Goal: Transaction & Acquisition: Purchase product/service

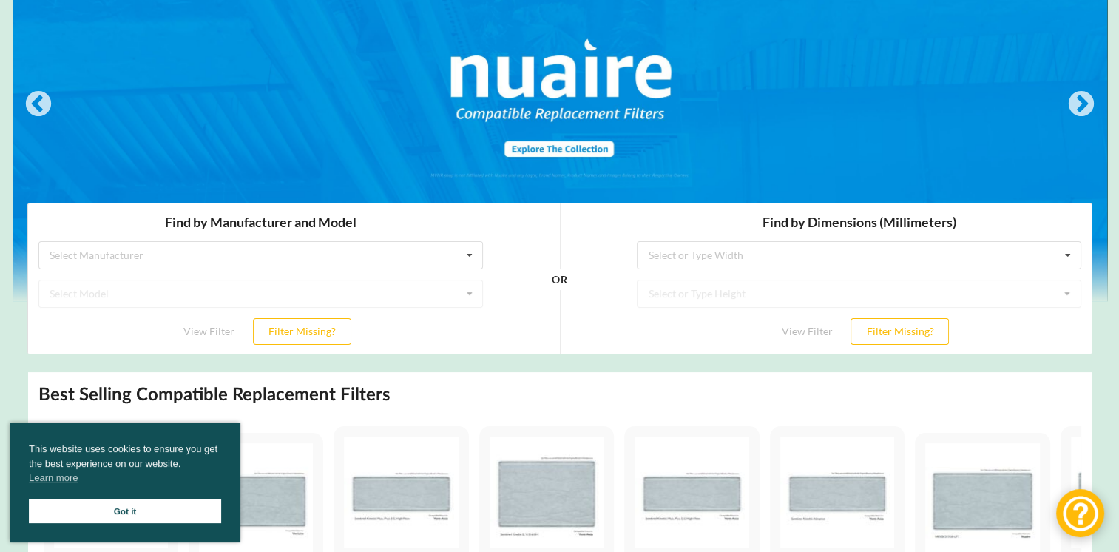
scroll to position [148, 0]
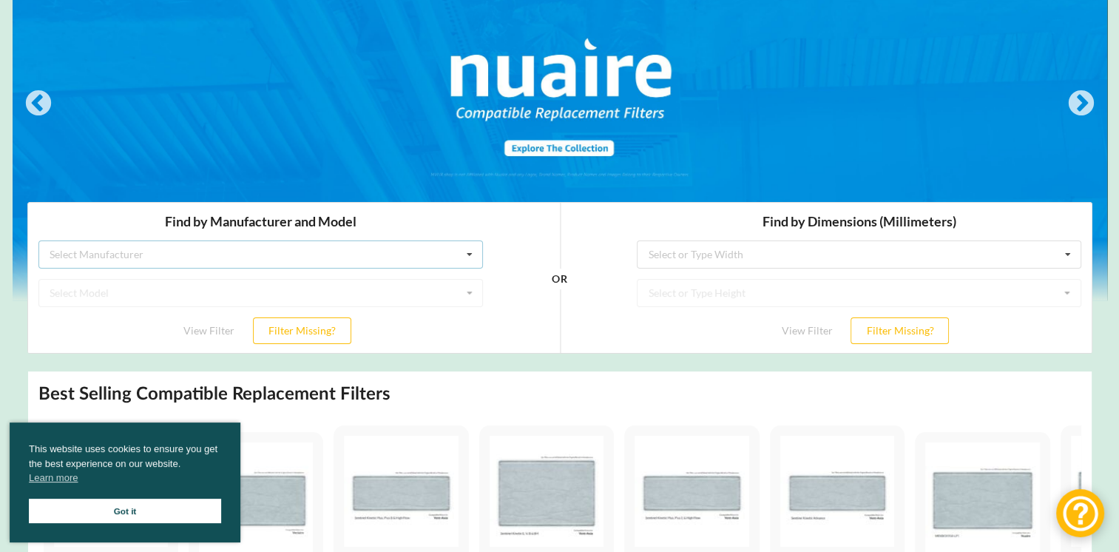
click at [371, 250] on div "Select Manufacturer Airflow Brink Brookvent Domus Envirovent Flakt Heatrae Sadi…" at bounding box center [260, 254] width 445 height 28
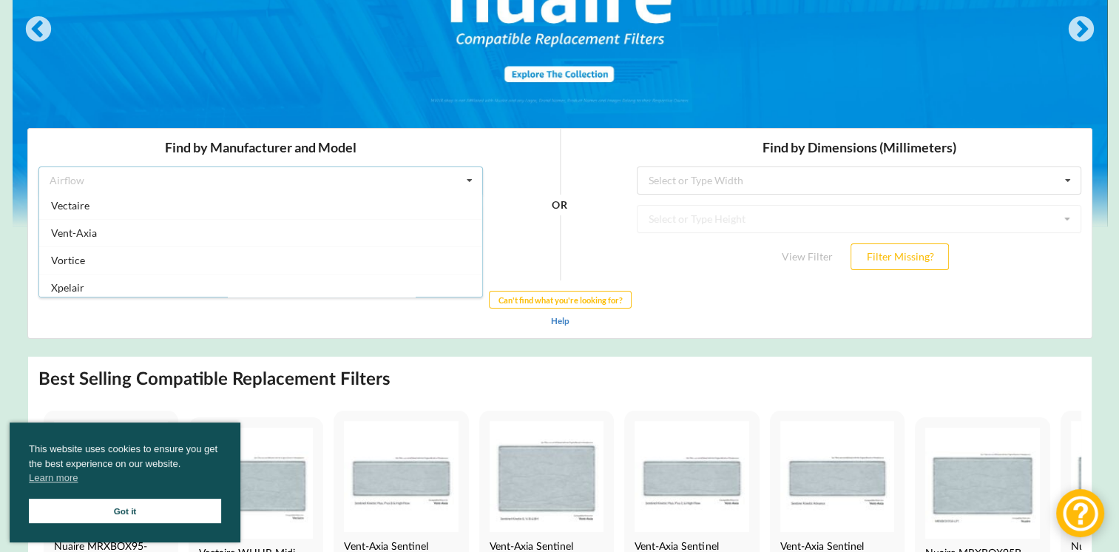
scroll to position [387, 0]
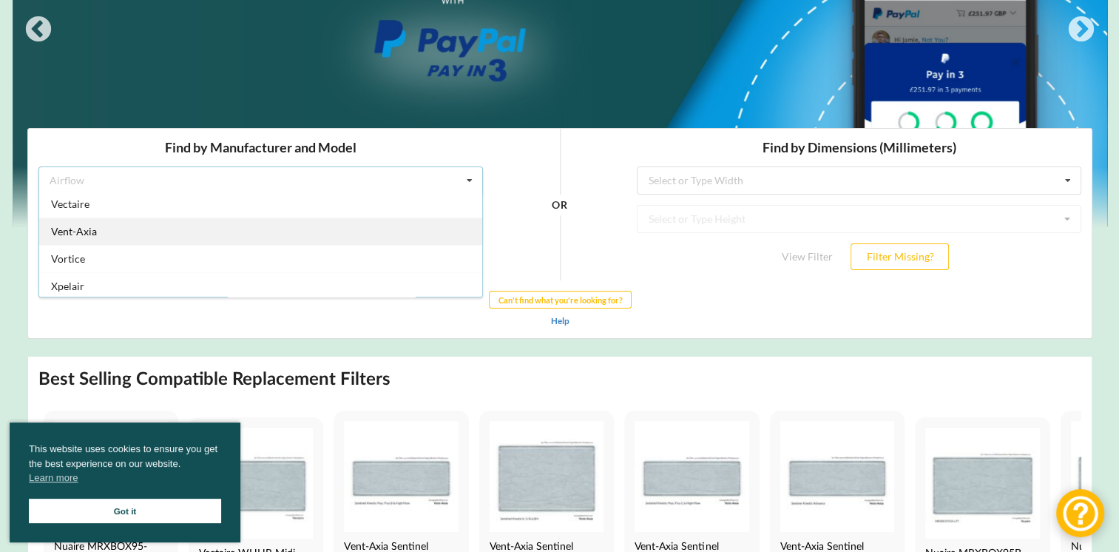
click at [113, 232] on div "Vent-Axia" at bounding box center [259, 230] width 443 height 27
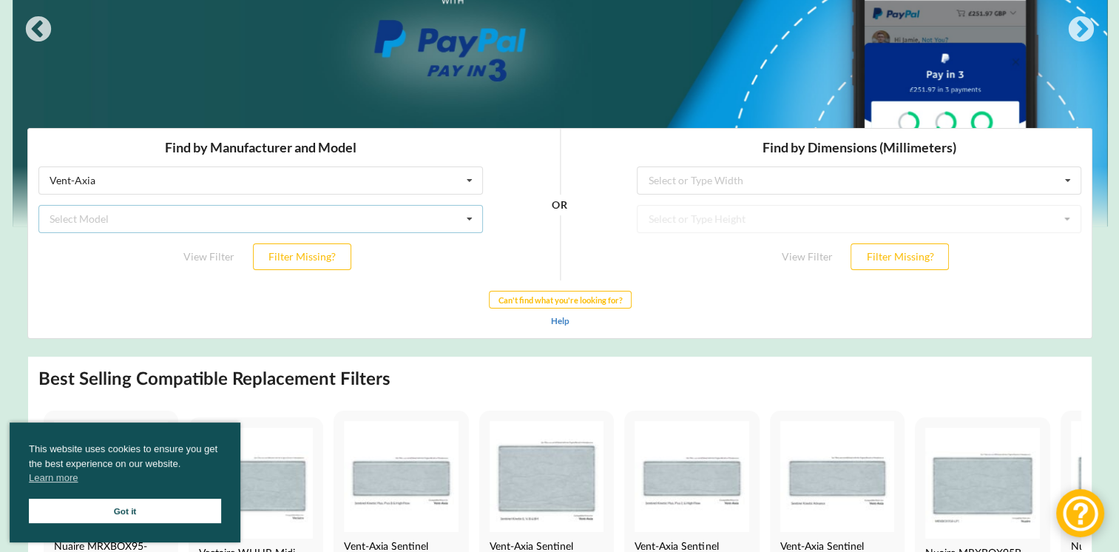
click at [428, 220] on div "Select Model Air Minder 290 Air Minder 290 Midi Air Minder 290FB Air Minder 400…" at bounding box center [260, 218] width 445 height 28
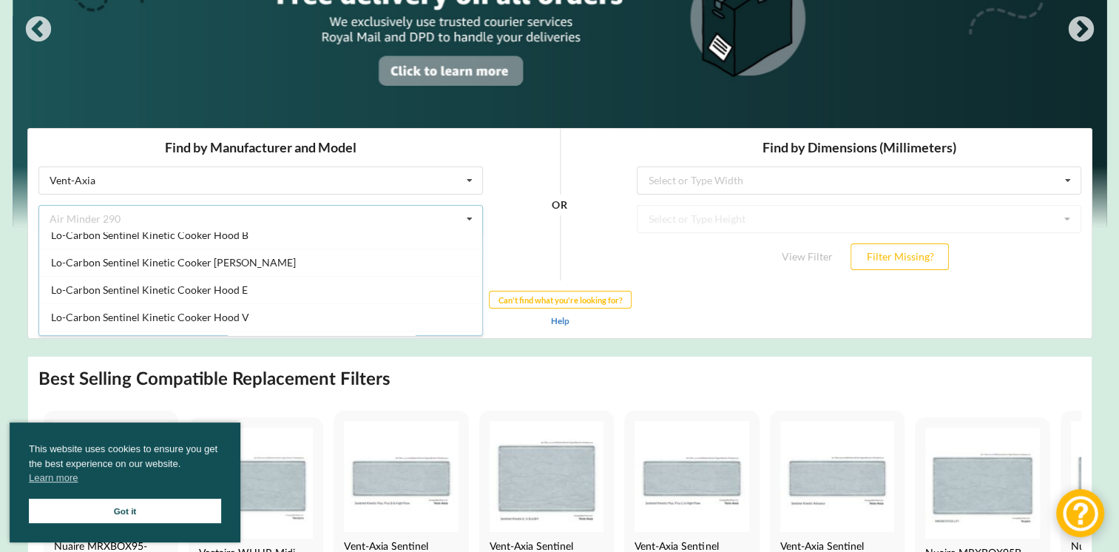
scroll to position [666, 0]
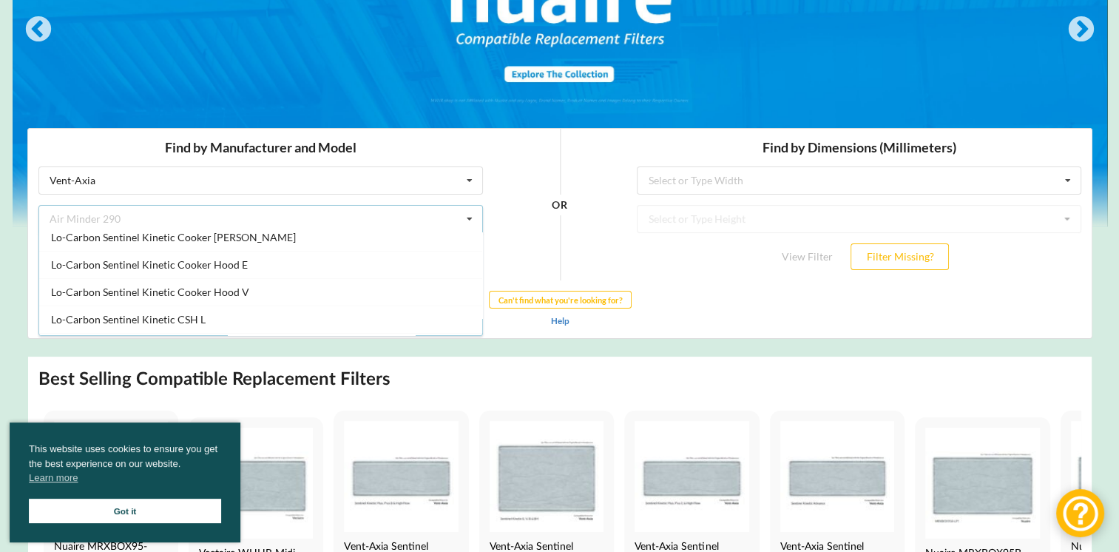
click at [581, 166] on div "OR" at bounding box center [559, 204] width 133 height 152
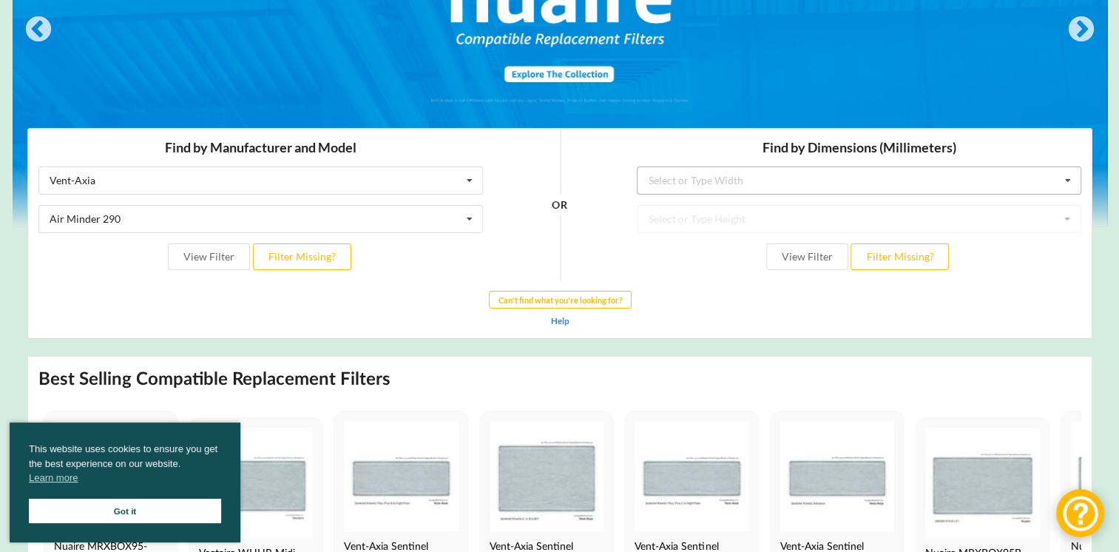
click at [731, 182] on div "Select or Type Width" at bounding box center [695, 180] width 95 height 10
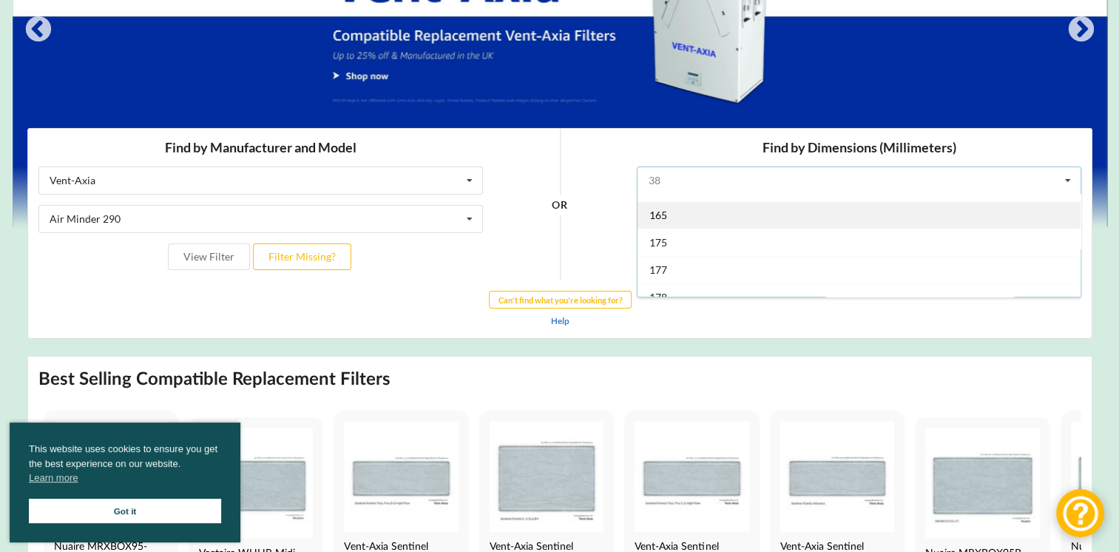
scroll to position [296, 0]
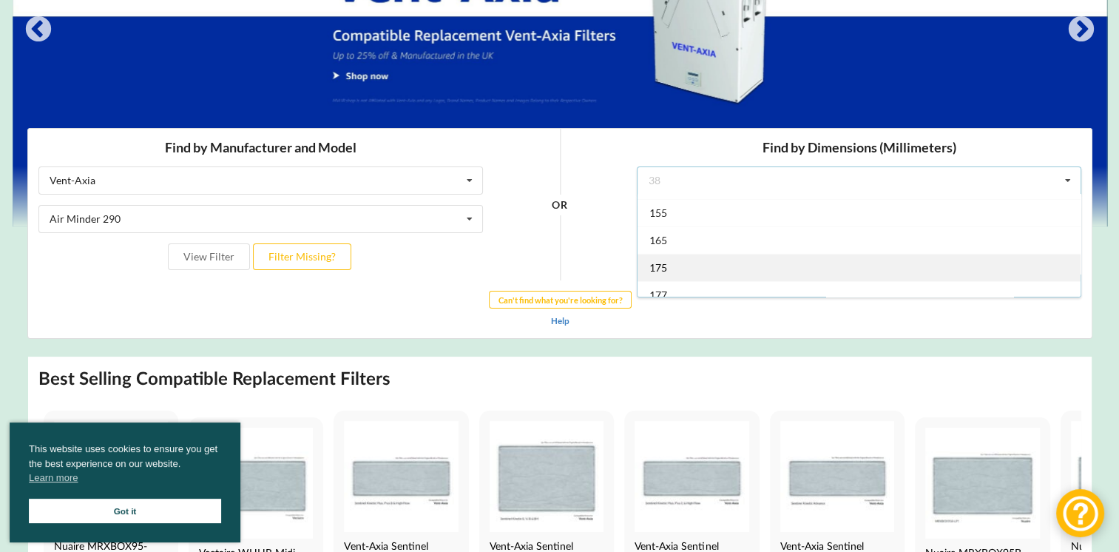
click at [675, 262] on div "175" at bounding box center [858, 266] width 443 height 27
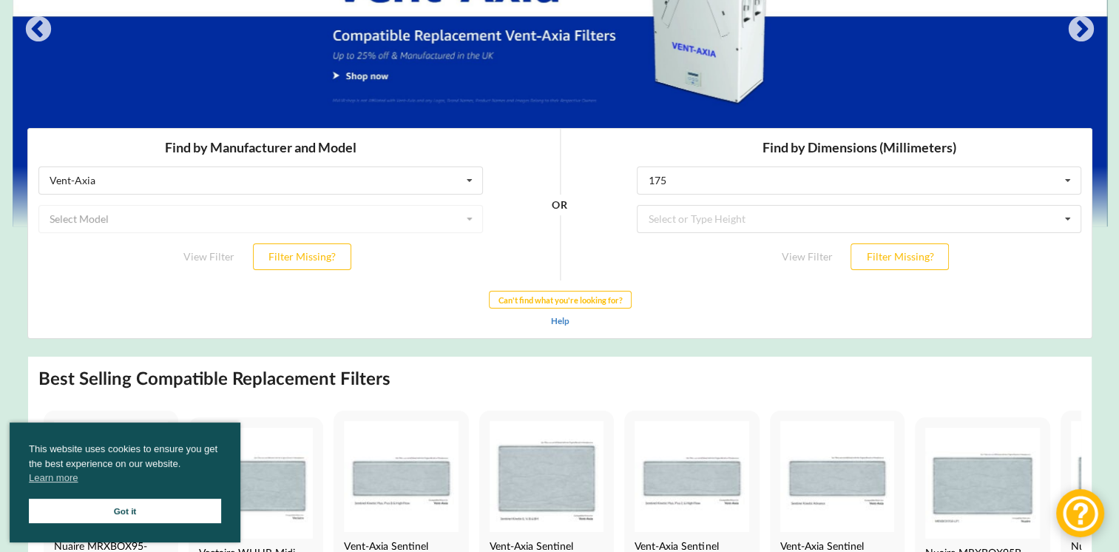
click at [695, 194] on div "Find by Dimensions (Millimeters) 175 38 70 85 110 118 120 135 136 140 143 145 1…" at bounding box center [858, 204] width 465 height 152
click at [695, 185] on input "text" at bounding box center [859, 179] width 443 height 27
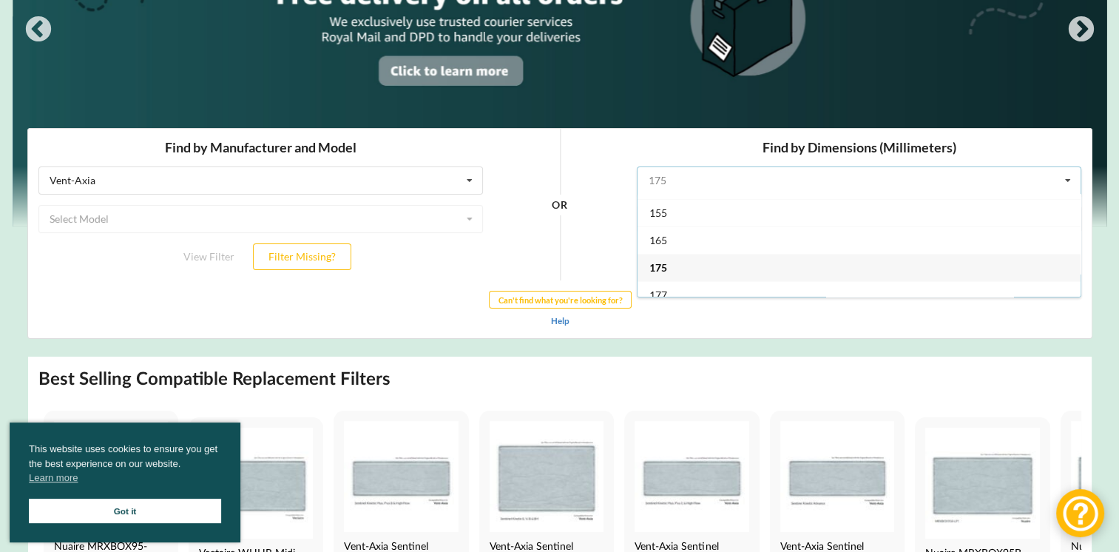
drag, startPoint x: 718, startPoint y: 183, endPoint x: 617, endPoint y: 174, distance: 101.0
click at [618, 174] on div "Find by Manufacturer and Model Vent-Axia Airflow Brink Brookvent Domus Envirove…" at bounding box center [559, 232] width 1064 height 209
click at [671, 175] on input "text" at bounding box center [859, 179] width 443 height 27
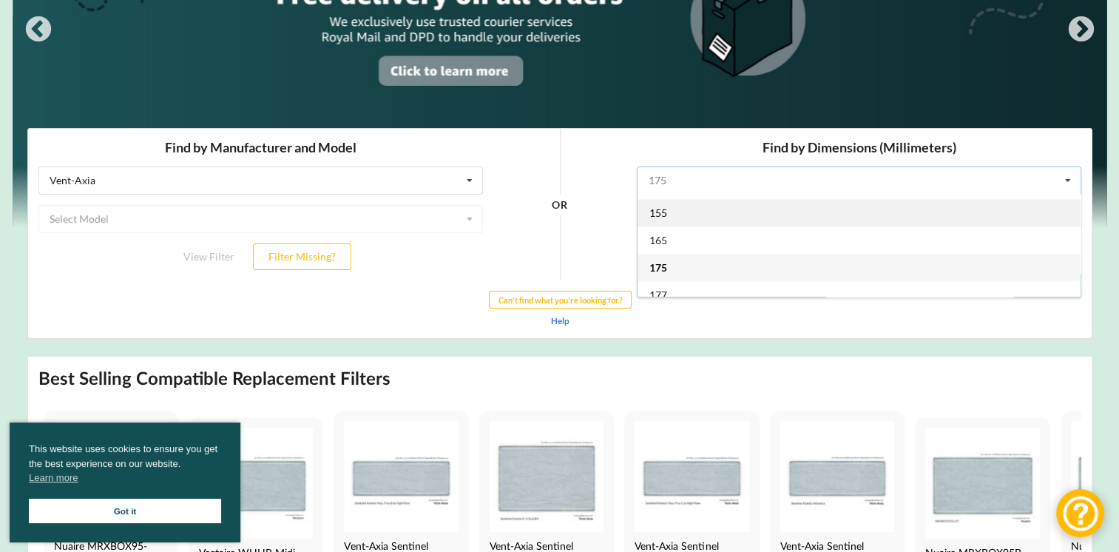
scroll to position [0, 0]
click at [669, 215] on div "38" at bounding box center [858, 206] width 443 height 27
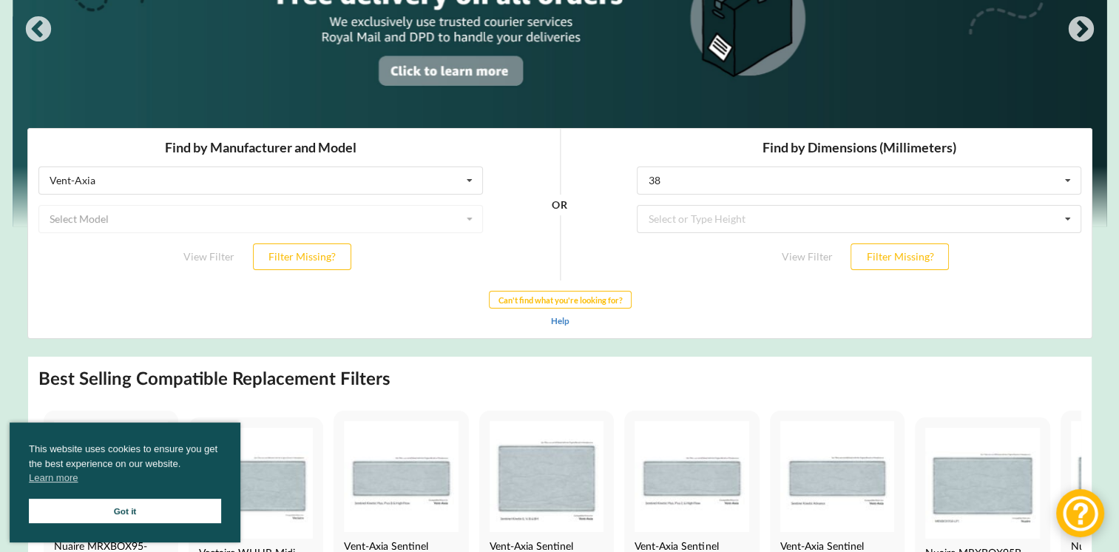
click at [584, 169] on div "OR" at bounding box center [559, 204] width 133 height 152
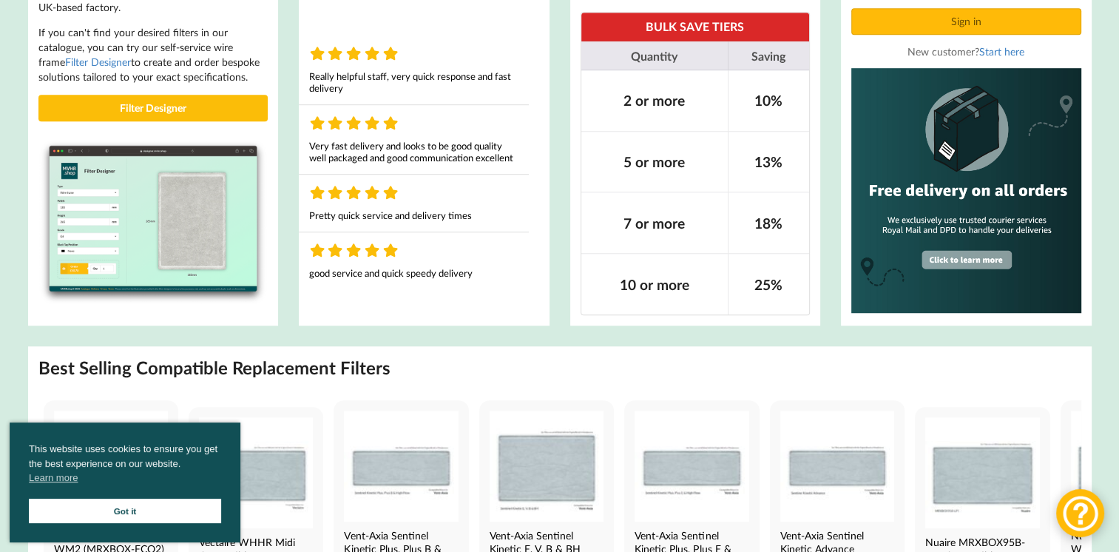
scroll to position [592, 0]
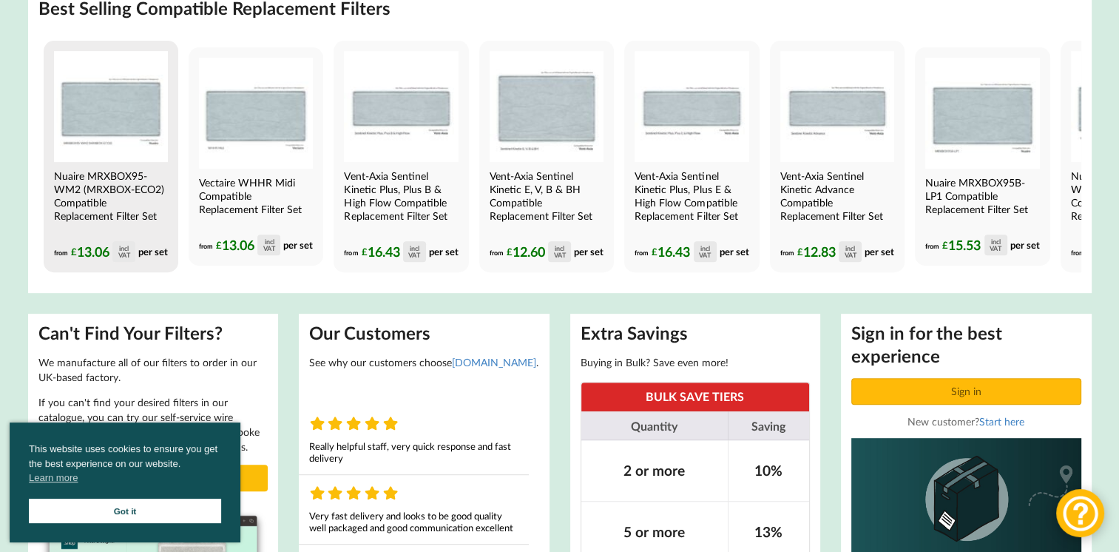
click at [110, 188] on h4 "Nuaire MRXBOX95-WM2 (MRXBOX-ECO2) Compatible Replacement Filter Set" at bounding box center [109, 195] width 111 height 53
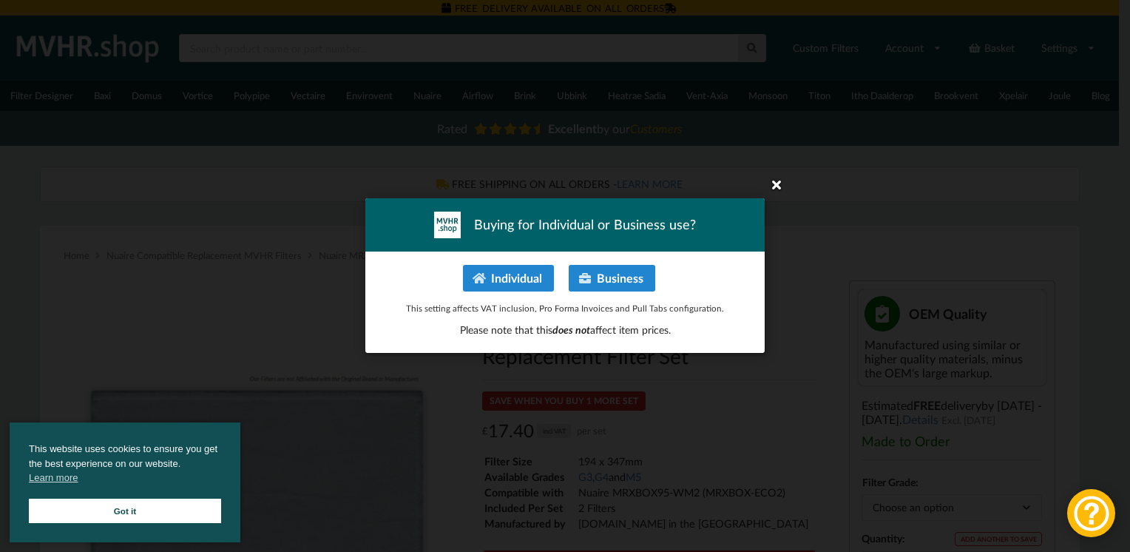
click at [776, 188] on icon at bounding box center [777, 184] width 24 height 24
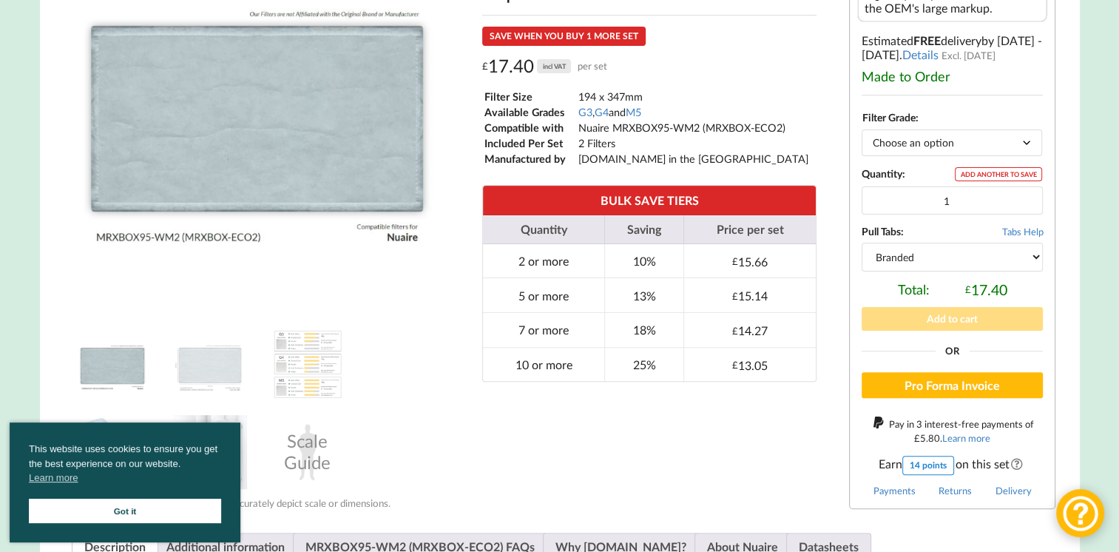
scroll to position [444, 0]
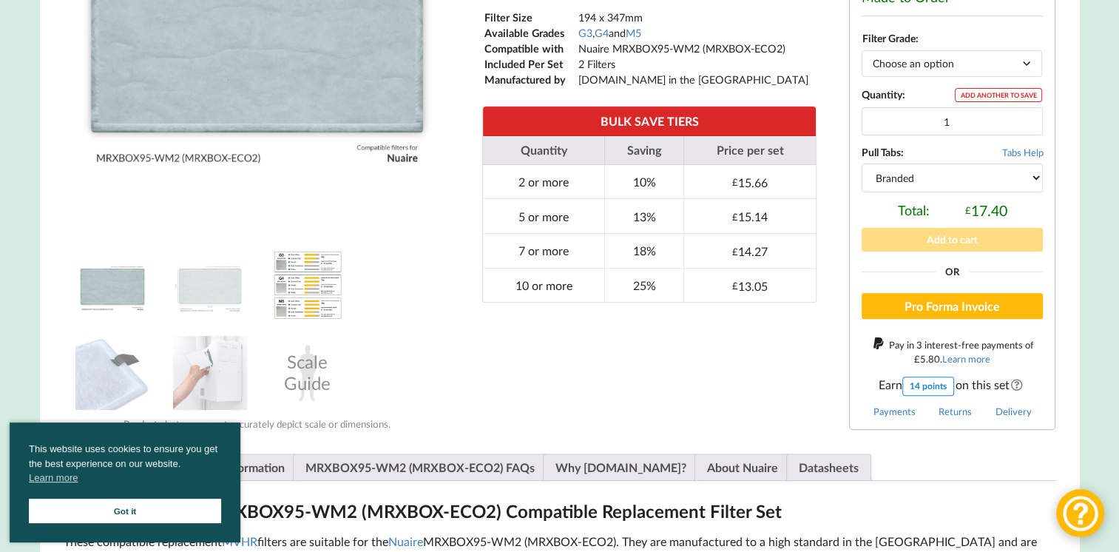
click at [335, 300] on img at bounding box center [308, 285] width 74 height 74
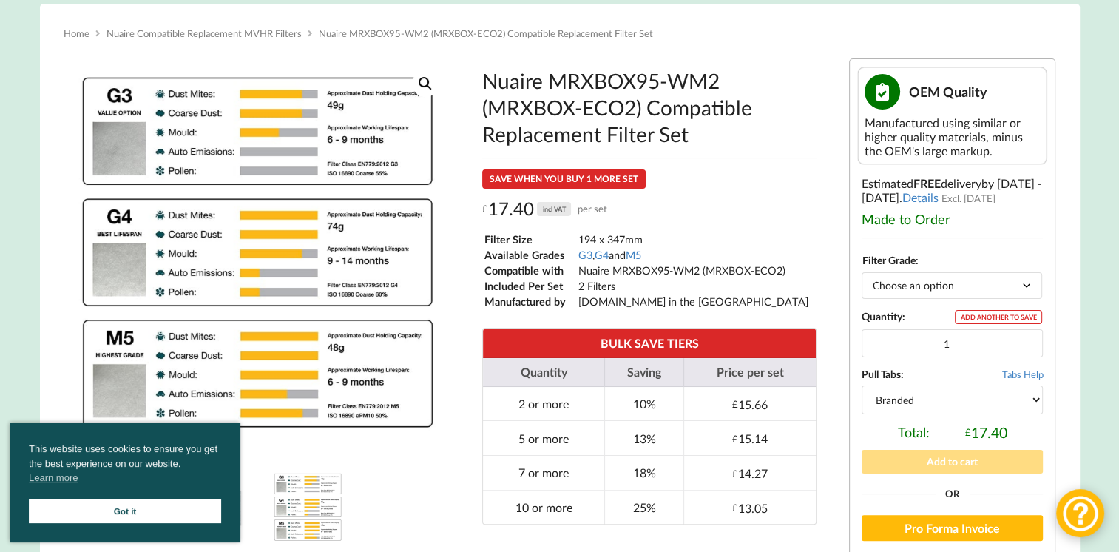
scroll to position [222, 0]
